Goal: Information Seeking & Learning: Understand process/instructions

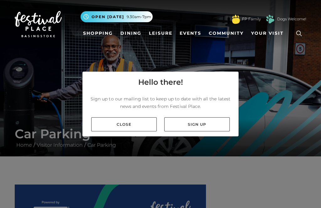
click at [140, 132] on link "Close" at bounding box center [123, 125] width 65 height 14
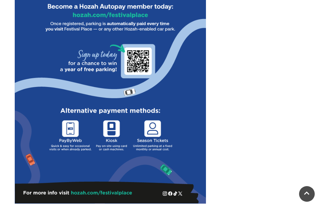
scroll to position [378, 0]
click at [102, 189] on img at bounding box center [110, 6] width 191 height 398
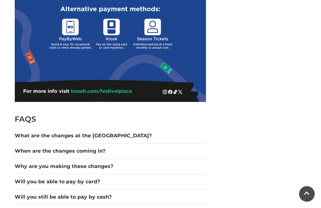
scroll to position [490, 0]
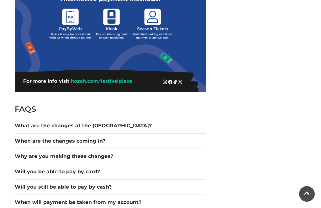
click at [104, 128] on button "What are the changes at the [GEOGRAPHIC_DATA]?" at bounding box center [110, 126] width 191 height 8
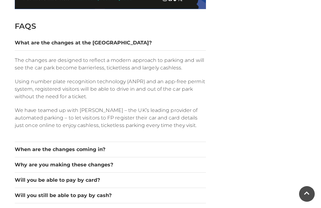
scroll to position [573, 0]
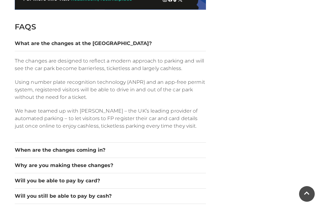
click at [118, 149] on button "When are the changes coming in?" at bounding box center [110, 151] width 191 height 8
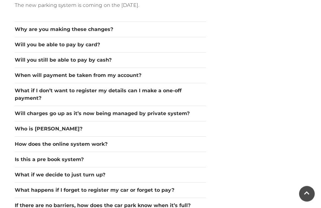
scroll to position [644, 0]
click at [184, 116] on button "Will charges go up as it’s now being managed by private system?" at bounding box center [110, 114] width 191 height 8
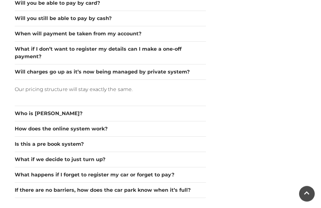
click at [53, 117] on button "Who is [PERSON_NAME]?" at bounding box center [110, 114] width 191 height 8
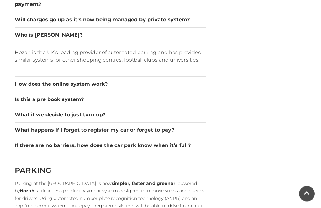
scroll to position [708, 0]
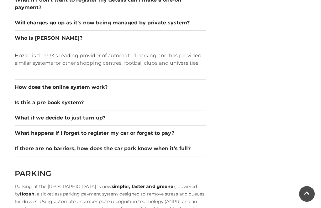
click at [81, 107] on button "Is this a pre book system?" at bounding box center [110, 103] width 191 height 8
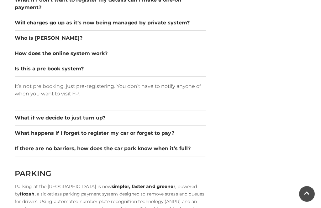
click at [79, 72] on button "Is this a pre book system?" at bounding box center [110, 69] width 191 height 8
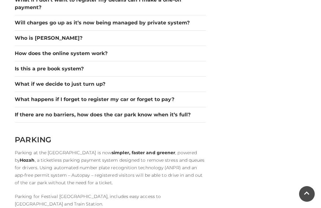
click at [100, 87] on button "What if we decide to just turn up?" at bounding box center [110, 85] width 191 height 8
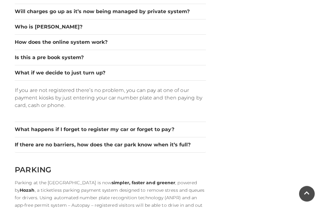
scroll to position [720, 0]
click at [163, 132] on button "What happens if I forget to register my car or forget to pay?" at bounding box center [110, 130] width 191 height 8
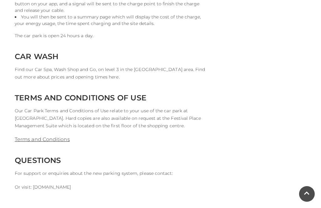
scroll to position [1546, 0]
click at [92, 71] on p "Find our Car Spa, Wash Shop and Go, on level 3 in the [GEOGRAPHIC_DATA] area. F…" at bounding box center [110, 73] width 191 height 15
click at [45, 53] on h2 "CAR WASH" at bounding box center [110, 56] width 191 height 9
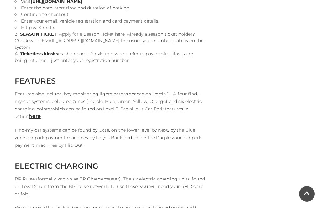
scroll to position [1208, 0]
click at [29, 114] on link "here" at bounding box center [35, 117] width 12 height 6
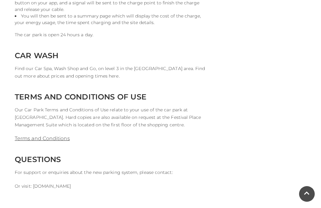
scroll to position [1548, 0]
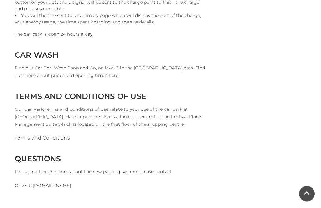
click at [58, 135] on link "Terms and Conditions" at bounding box center [42, 138] width 55 height 6
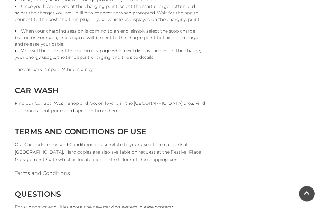
scroll to position [1530, 0]
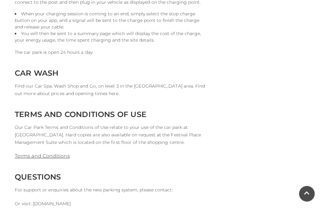
click at [92, 90] on p "Find our Car Spa, Wash Shop and Go, on level 3 in the [GEOGRAPHIC_DATA] area. F…" at bounding box center [110, 90] width 191 height 15
click at [49, 69] on h2 "CAR WASH" at bounding box center [110, 73] width 191 height 9
click at [51, 86] on p "Find our Car Spa, Wash Shop and Go, on level 3 in the [GEOGRAPHIC_DATA] area. F…" at bounding box center [110, 90] width 191 height 15
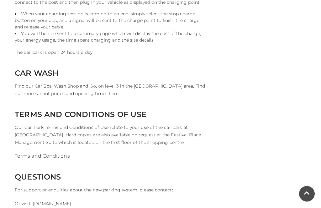
click at [111, 86] on p "Find our Car Spa, Wash Shop and Go, on level 3 in the [GEOGRAPHIC_DATA] area. F…" at bounding box center [110, 90] width 191 height 15
click at [142, 86] on p "Find our Car Spa, Wash Shop and Go, on level 3 in the [GEOGRAPHIC_DATA] area. F…" at bounding box center [110, 90] width 191 height 15
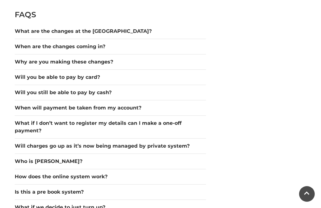
scroll to position [584, 0]
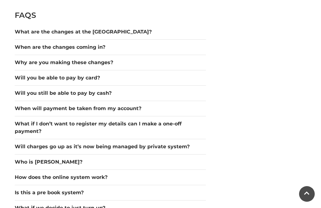
click at [102, 66] on button "Why are you making these changes?" at bounding box center [110, 63] width 191 height 8
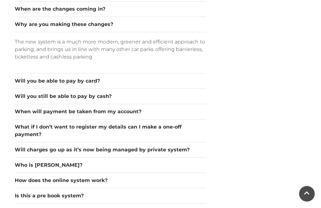
scroll to position [623, 0]
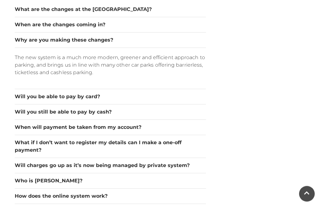
click at [89, 98] on button "Will you be able to pay by card?" at bounding box center [110, 97] width 191 height 8
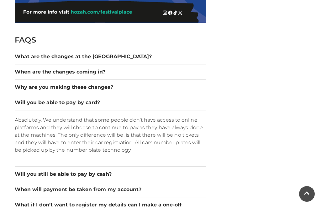
scroll to position [559, 0]
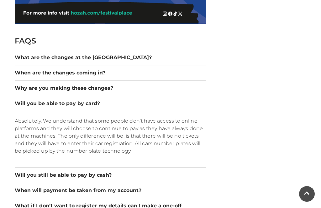
click at [167, 92] on button "Why are you making these changes?" at bounding box center [110, 89] width 191 height 8
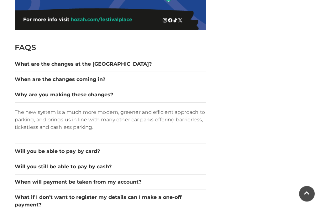
click at [147, 83] on button "When are the changes coming in?" at bounding box center [110, 80] width 191 height 8
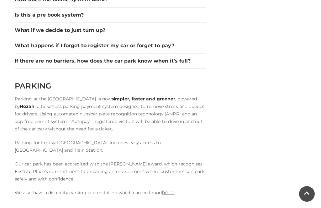
scroll to position [787, 0]
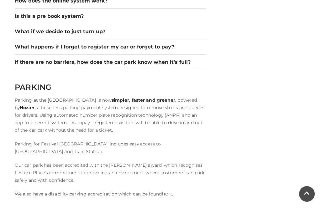
click at [88, 34] on button "What if we decide to just turn up?" at bounding box center [110, 32] width 191 height 8
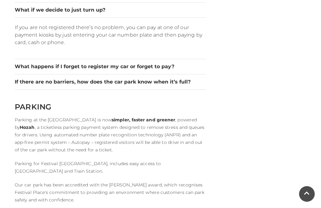
scroll to position [782, 0]
click at [162, 70] on button "What happens if I forget to register my car or forget to pay?" at bounding box center [110, 67] width 191 height 8
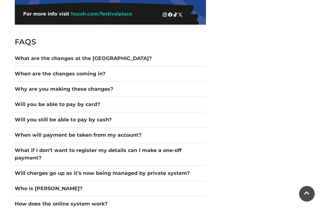
scroll to position [558, 0]
click at [130, 138] on button "When will payment be taken from my account?" at bounding box center [110, 136] width 191 height 8
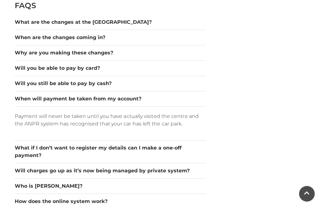
scroll to position [594, 0]
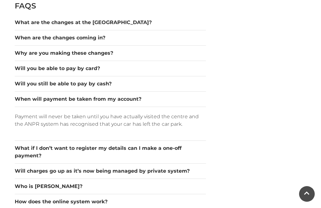
click at [182, 86] on button "Will you still be able to pay by cash?" at bounding box center [110, 84] width 191 height 8
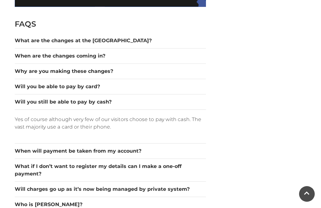
scroll to position [575, 0]
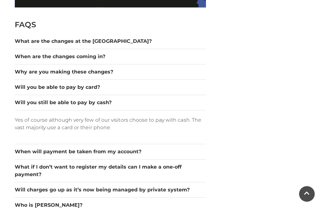
click at [164, 90] on button "Will you be able to pay by card?" at bounding box center [110, 88] width 191 height 8
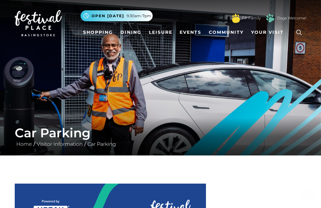
scroll to position [0, 0]
